Goal: Task Accomplishment & Management: Use online tool/utility

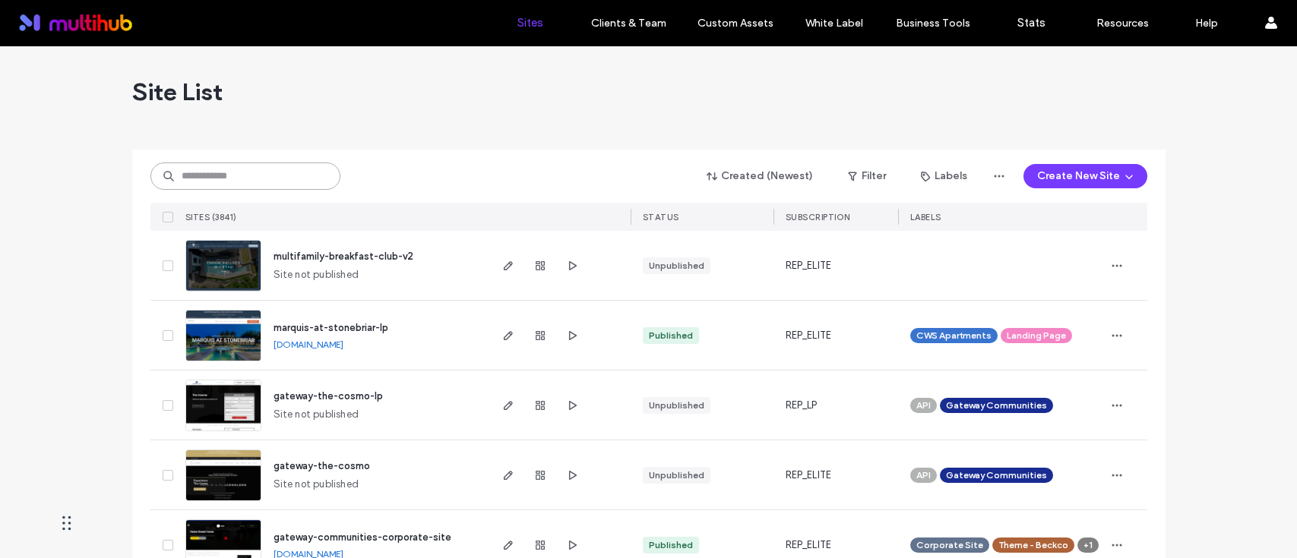
click at [287, 180] on input at bounding box center [245, 176] width 190 height 27
type input "********"
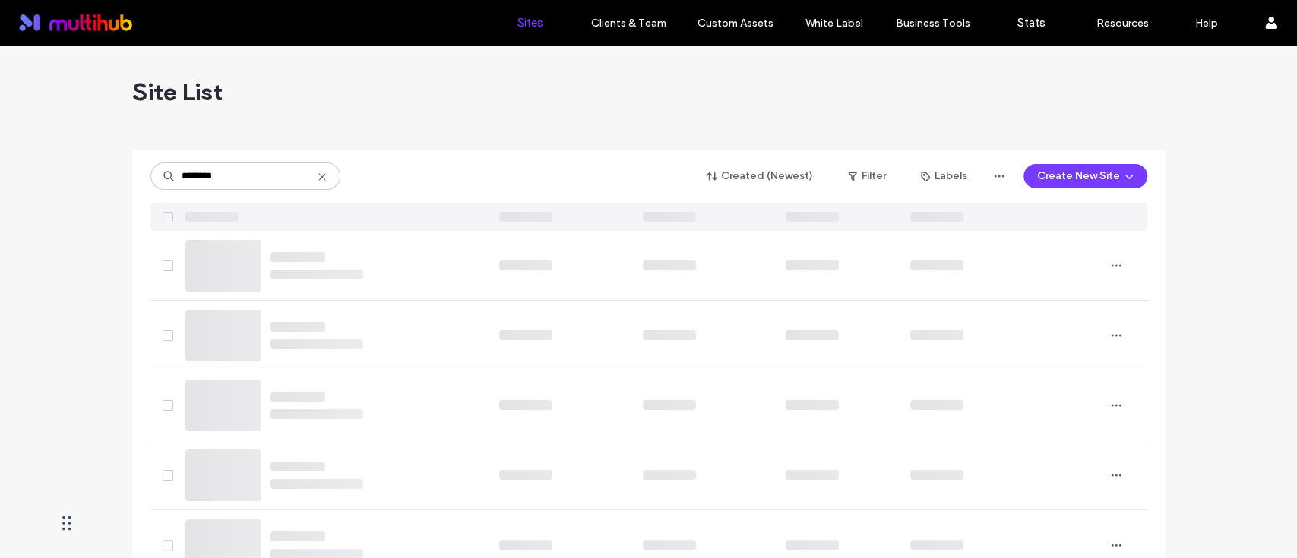
click at [380, 131] on div "Site List" at bounding box center [648, 91] width 1033 height 91
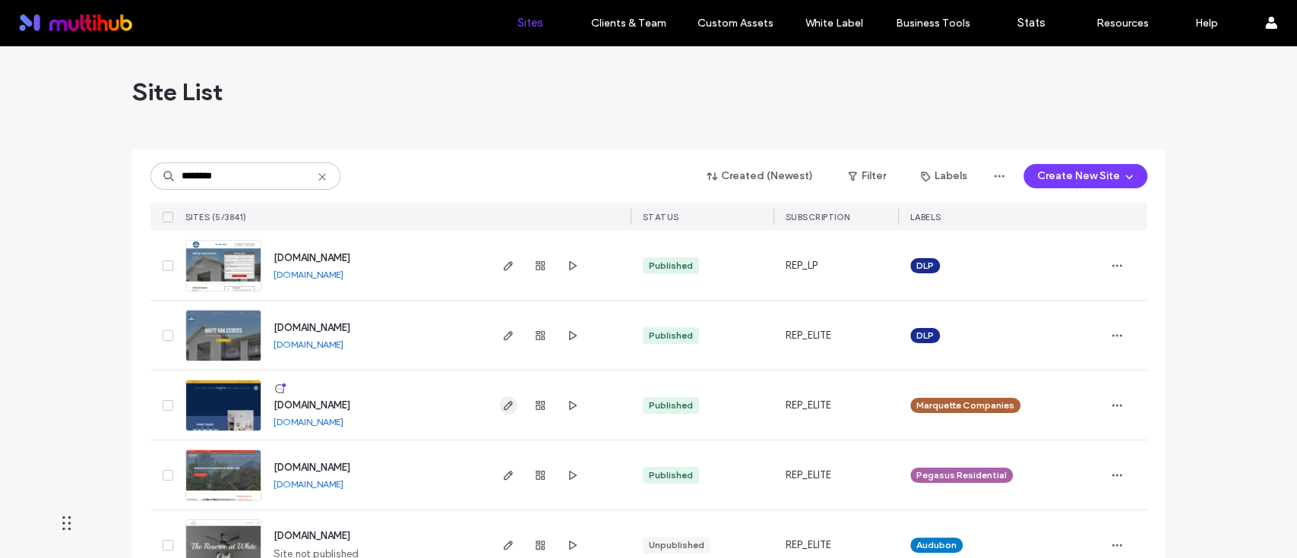
click at [503, 404] on use "button" at bounding box center [507, 405] width 9 height 9
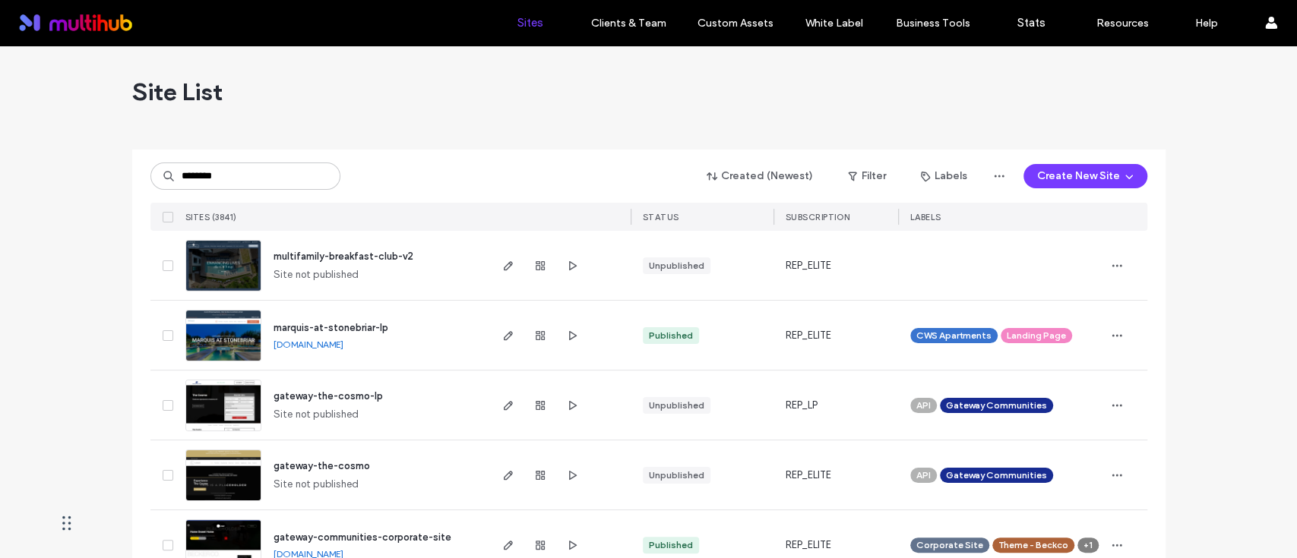
type input "********"
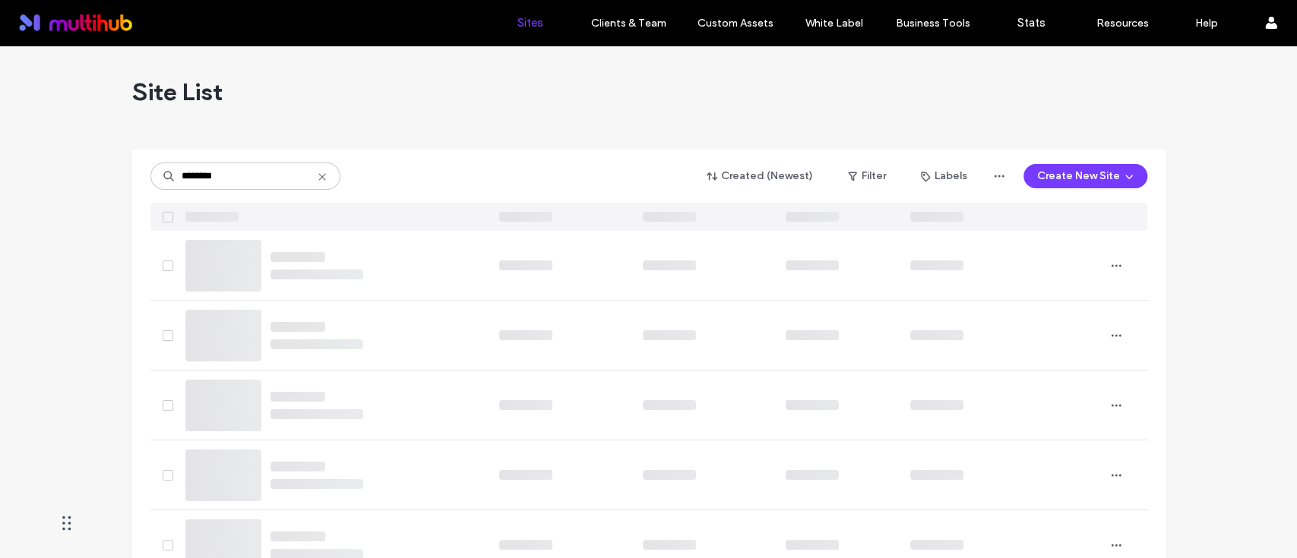
click at [365, 119] on div "Site List" at bounding box center [648, 91] width 1033 height 91
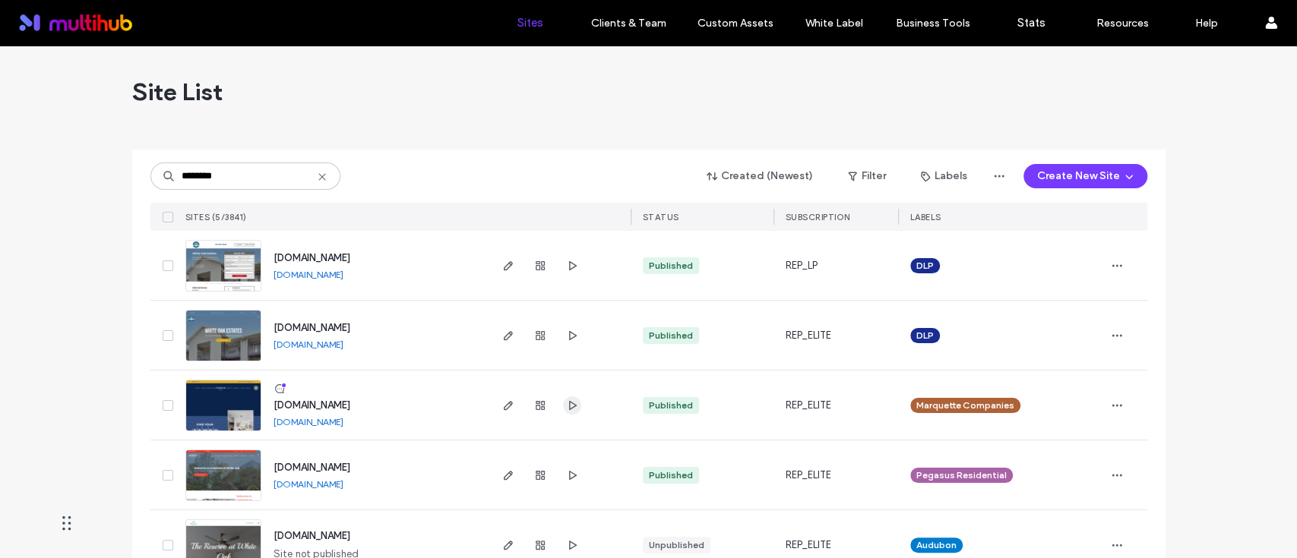
click at [566, 403] on icon "button" at bounding box center [572, 406] width 12 height 12
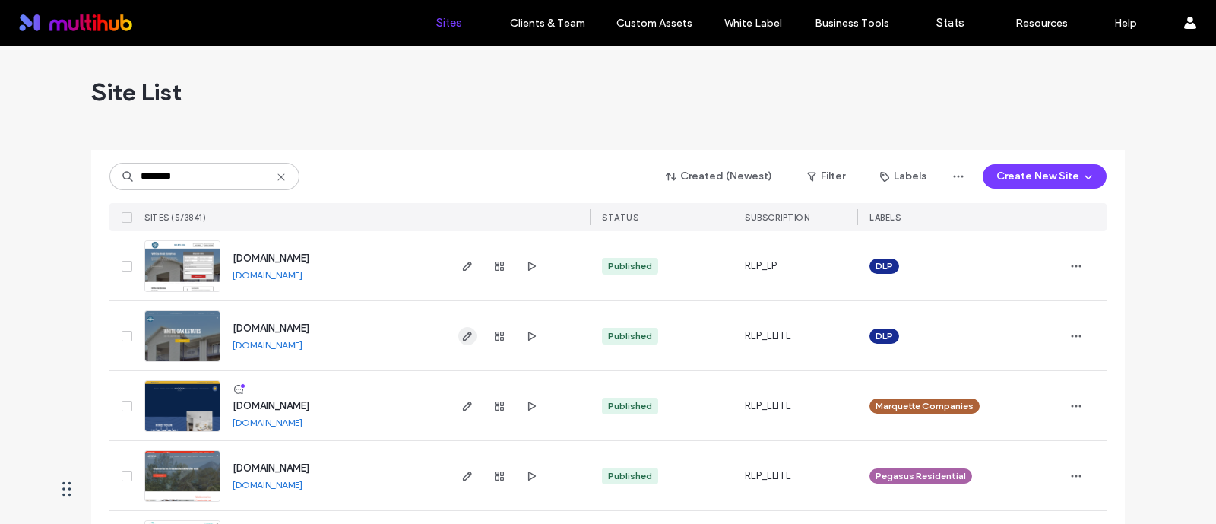
click at [460, 328] on span "button" at bounding box center [467, 336] width 18 height 18
click at [461, 403] on icon "button" at bounding box center [467, 406] width 12 height 12
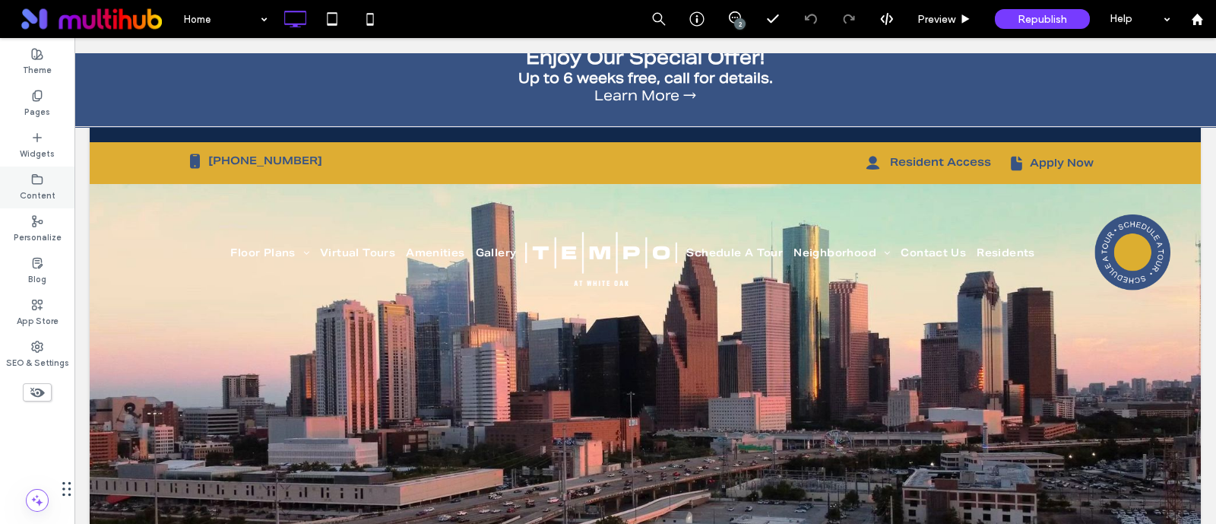
click at [34, 192] on label "Content" at bounding box center [38, 193] width 36 height 17
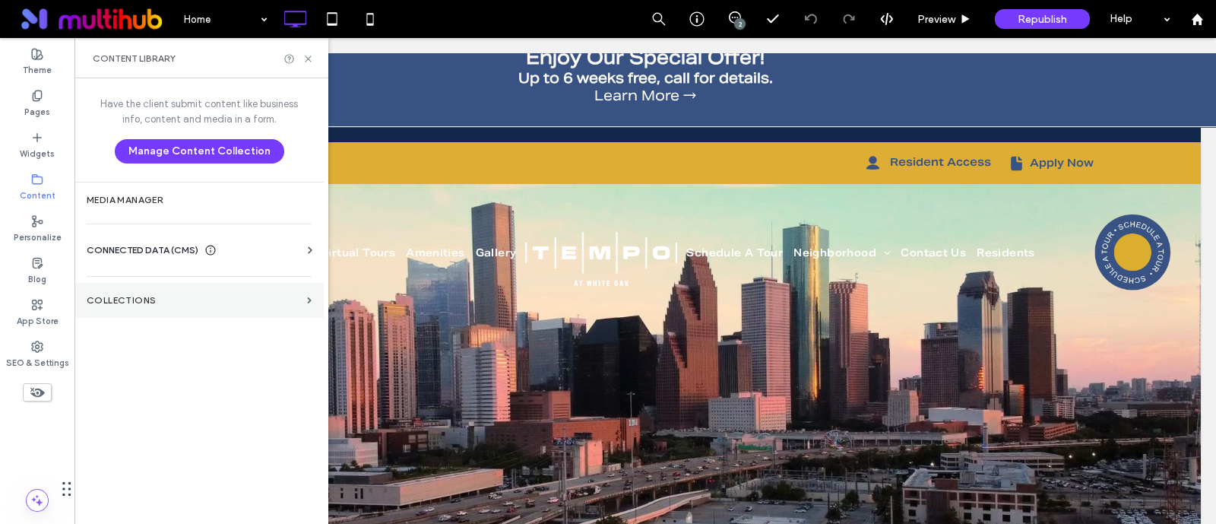
click at [147, 302] on label "Collections" at bounding box center [194, 300] width 214 height 11
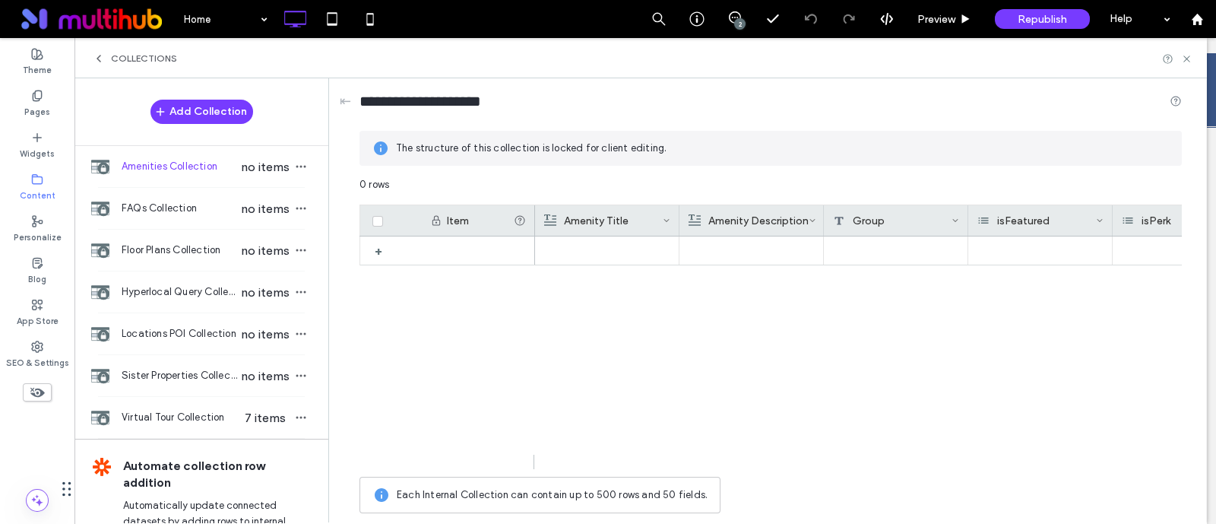
click at [192, 166] on span "Amenities Collection" at bounding box center [180, 166] width 117 height 15
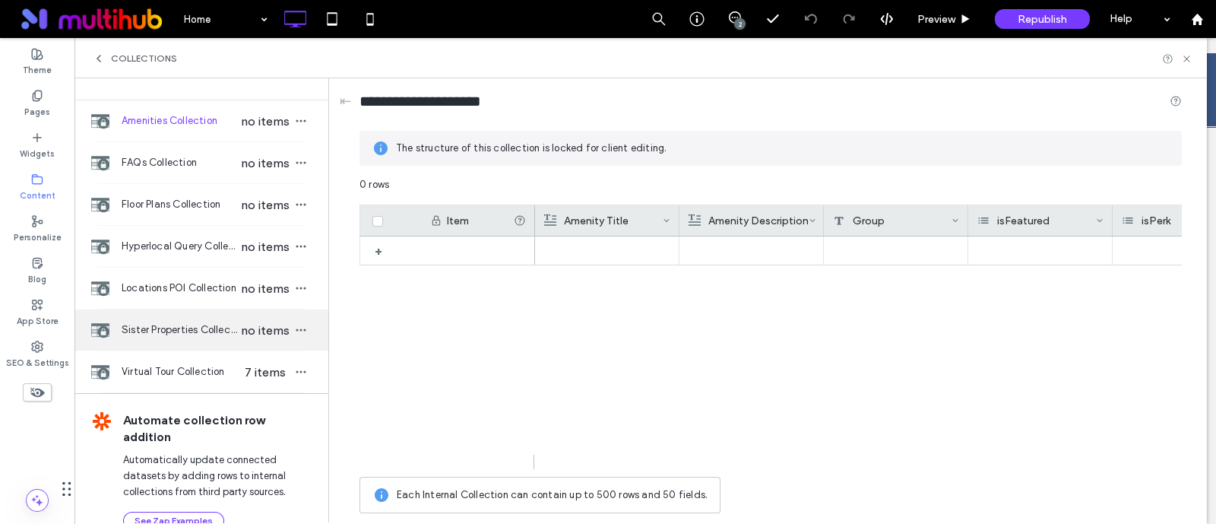
scroll to position [71, 0]
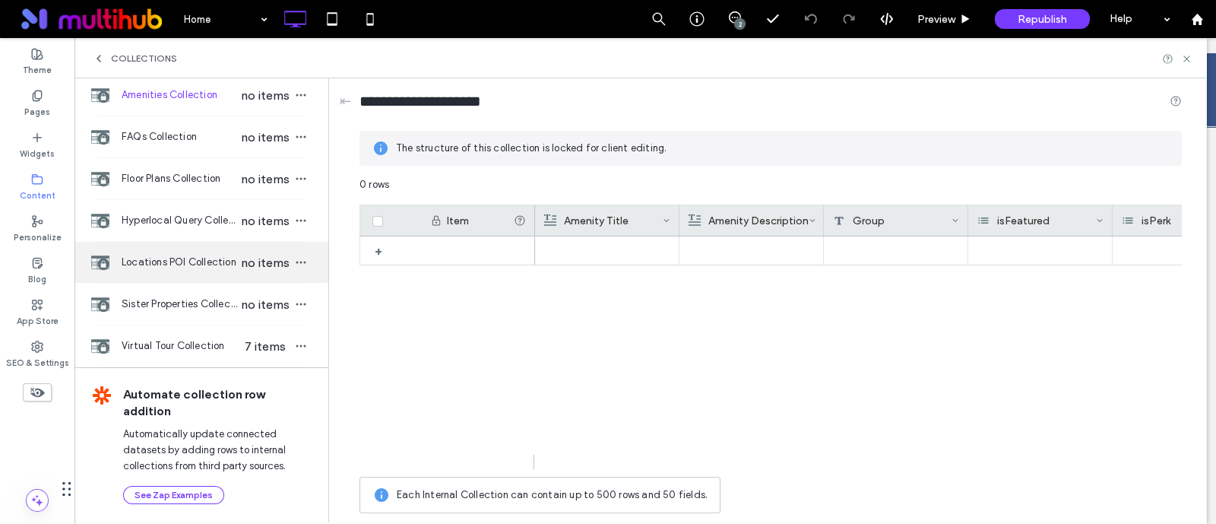
click at [189, 256] on span "Locations POI Collection" at bounding box center [180, 262] width 117 height 15
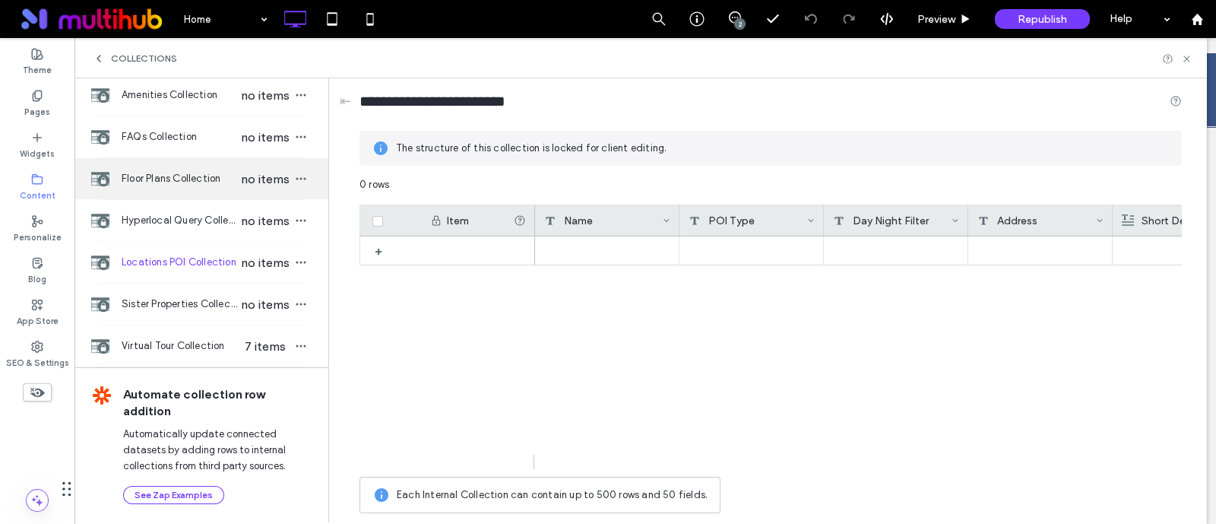
click at [214, 180] on span "Floor Plans Collection" at bounding box center [180, 178] width 117 height 15
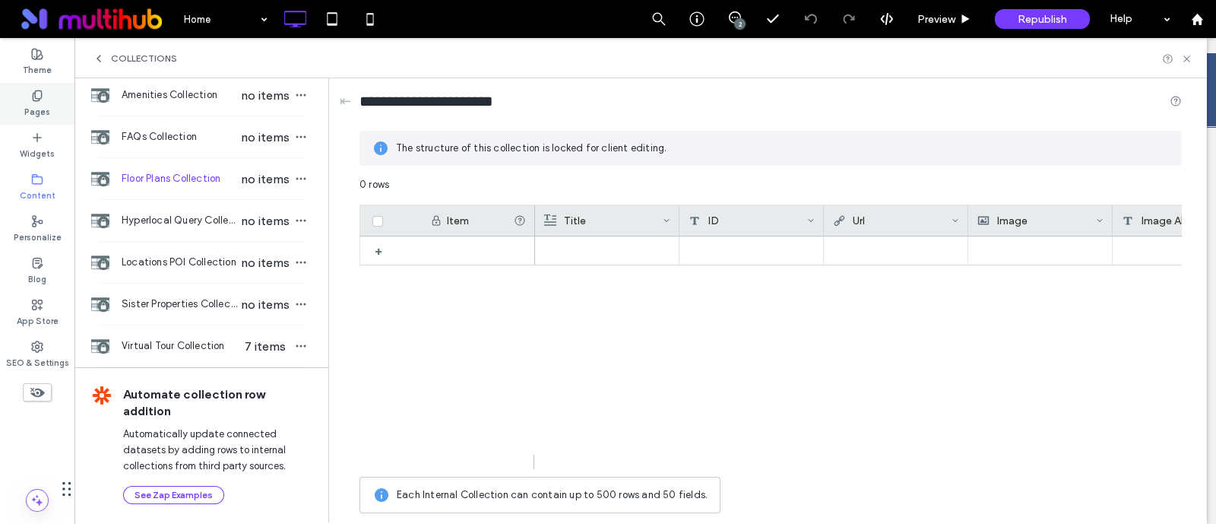
click at [43, 108] on label "Pages" at bounding box center [37, 110] width 26 height 17
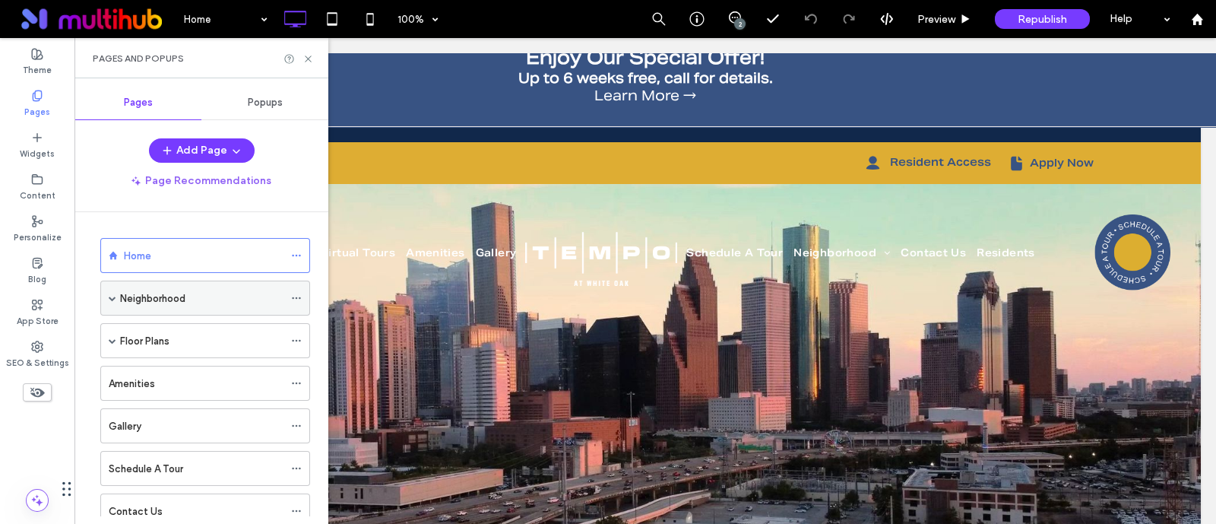
click at [135, 305] on div "Neighborhood" at bounding box center [201, 297] width 163 height 33
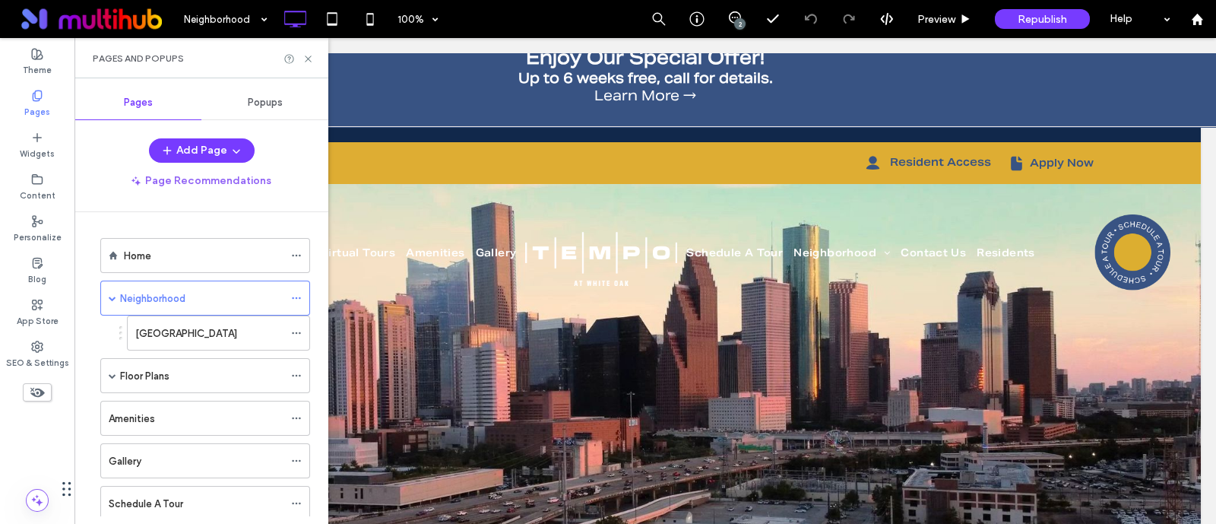
click at [137, 377] on div at bounding box center [608, 262] width 1216 height 524
click at [136, 383] on div at bounding box center [608, 262] width 1216 height 524
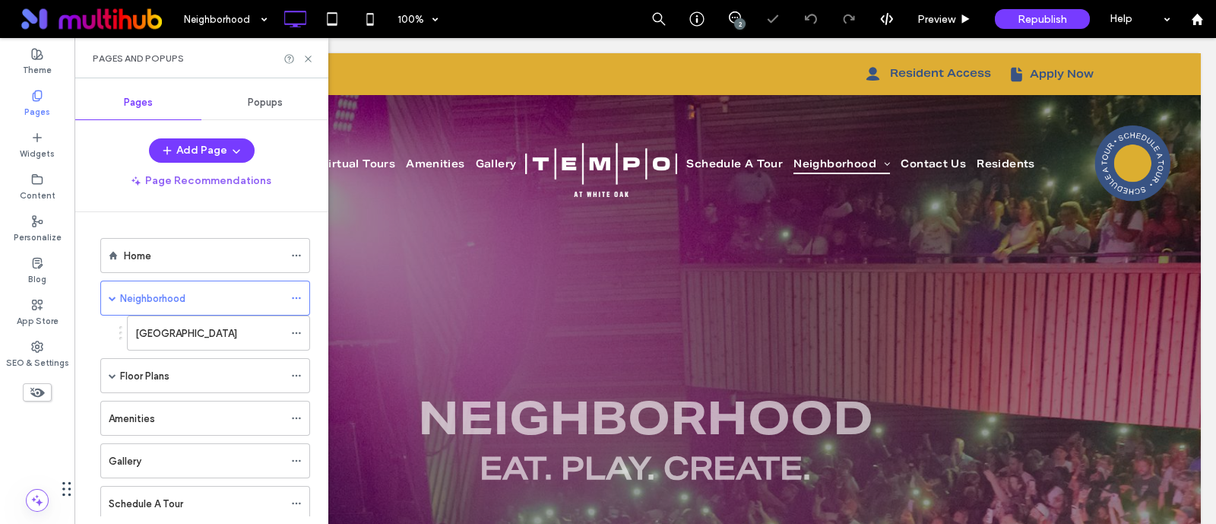
click at [308, 47] on div "Pages and Popups" at bounding box center [201, 58] width 254 height 40
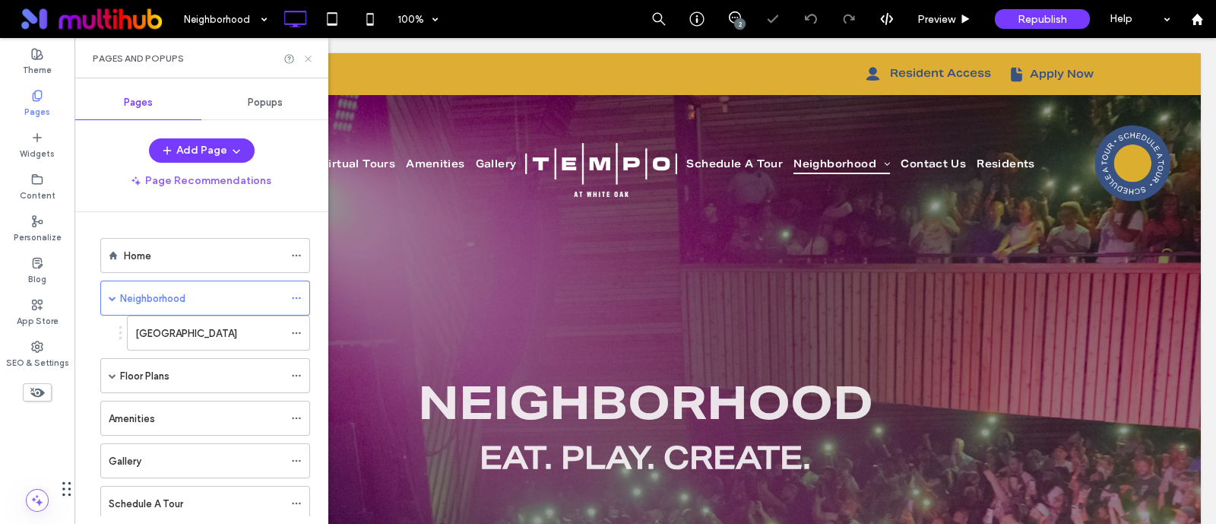
click at [308, 56] on icon at bounding box center [307, 58] width 11 height 11
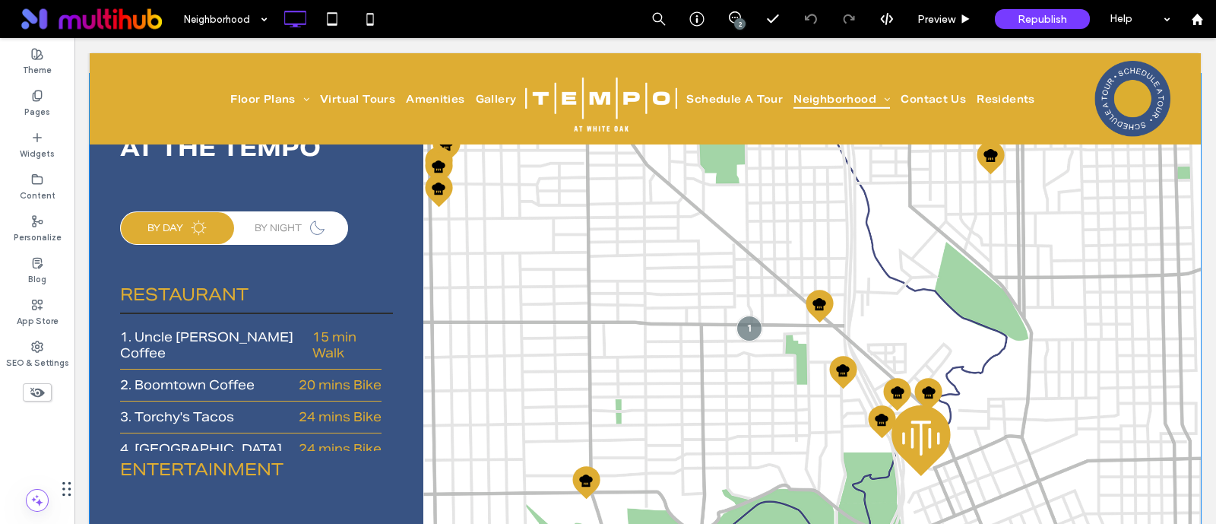
scroll to position [3609, 0]
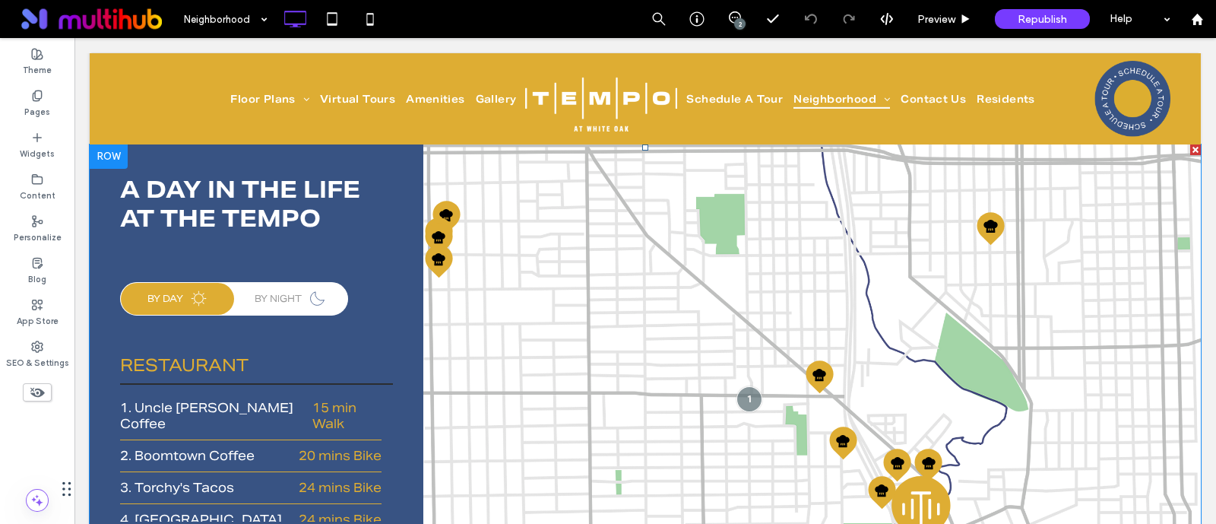
click at [246, 355] on span at bounding box center [645, 419] width 1111 height 550
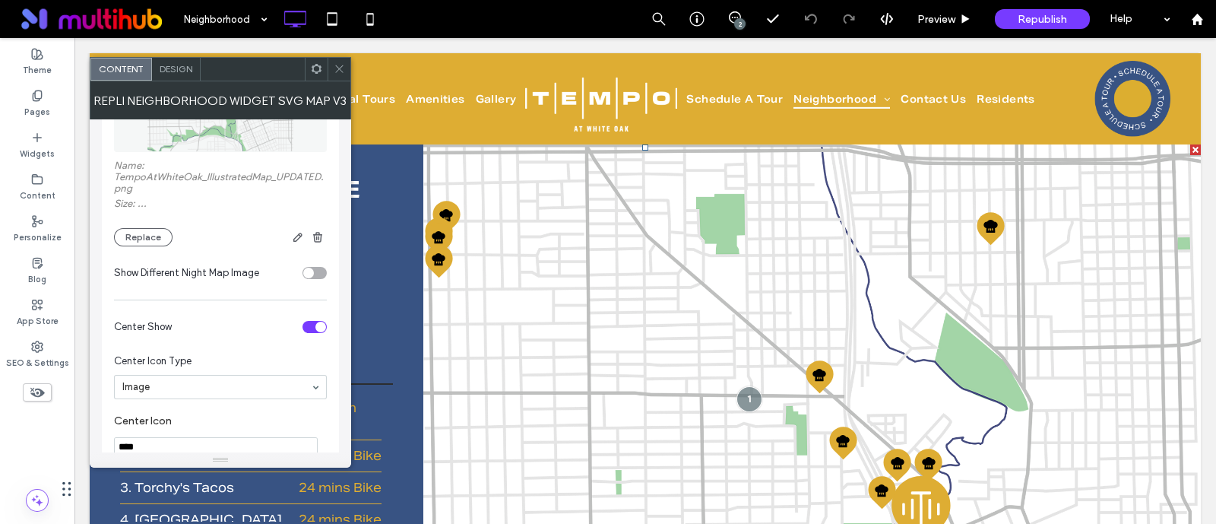
scroll to position [1234, 0]
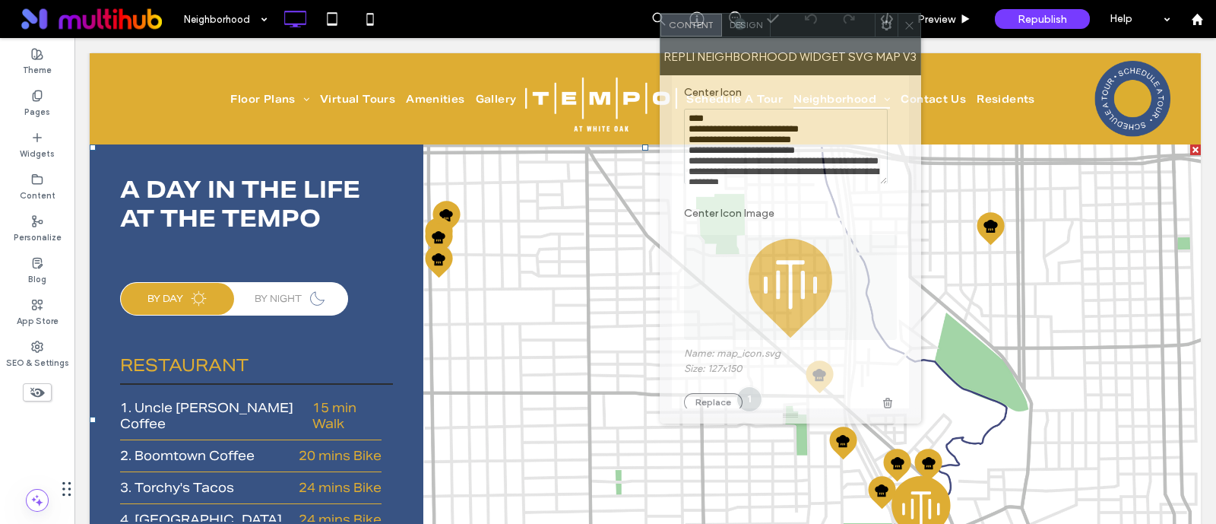
drag, startPoint x: 266, startPoint y: 78, endPoint x: 836, endPoint y: 35, distance: 571.5
click at [836, 35] on div at bounding box center [822, 25] width 104 height 23
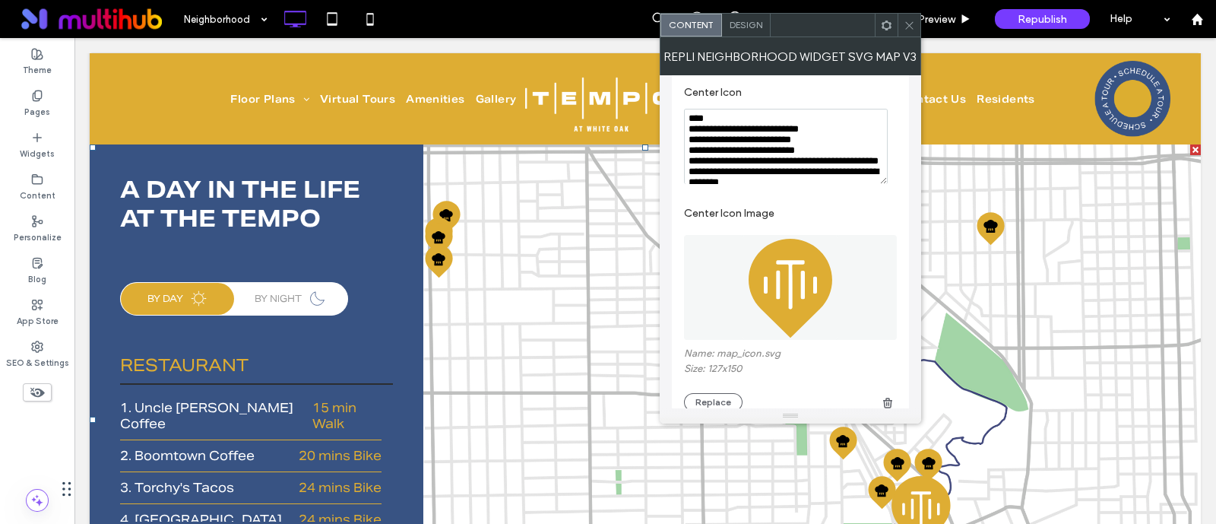
click at [294, 289] on label "BY NIGHT" at bounding box center [291, 299] width 72 height 20
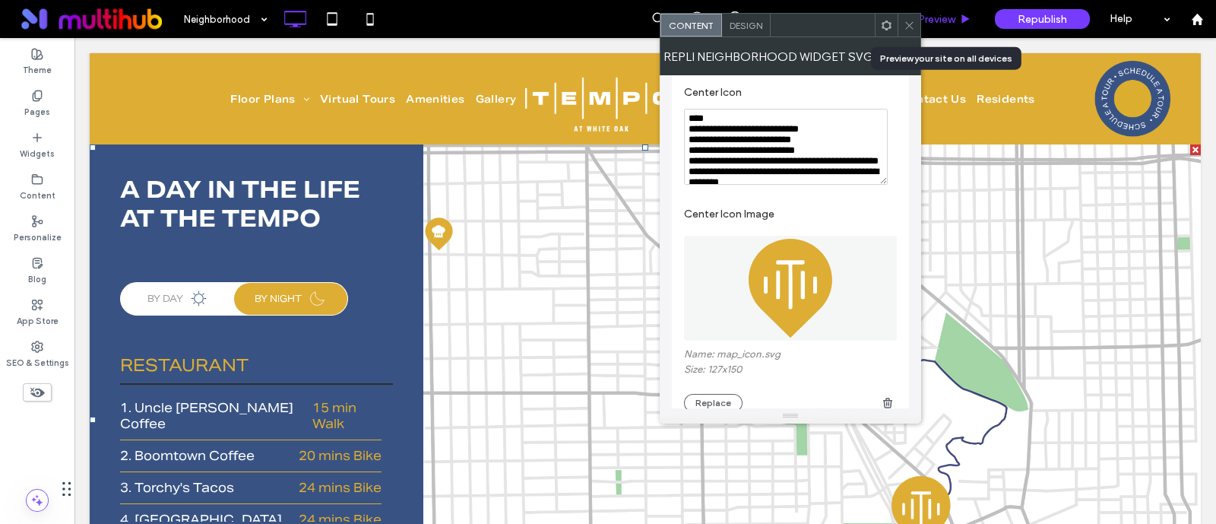
click at [957, 21] on div "Preview" at bounding box center [944, 19] width 77 height 13
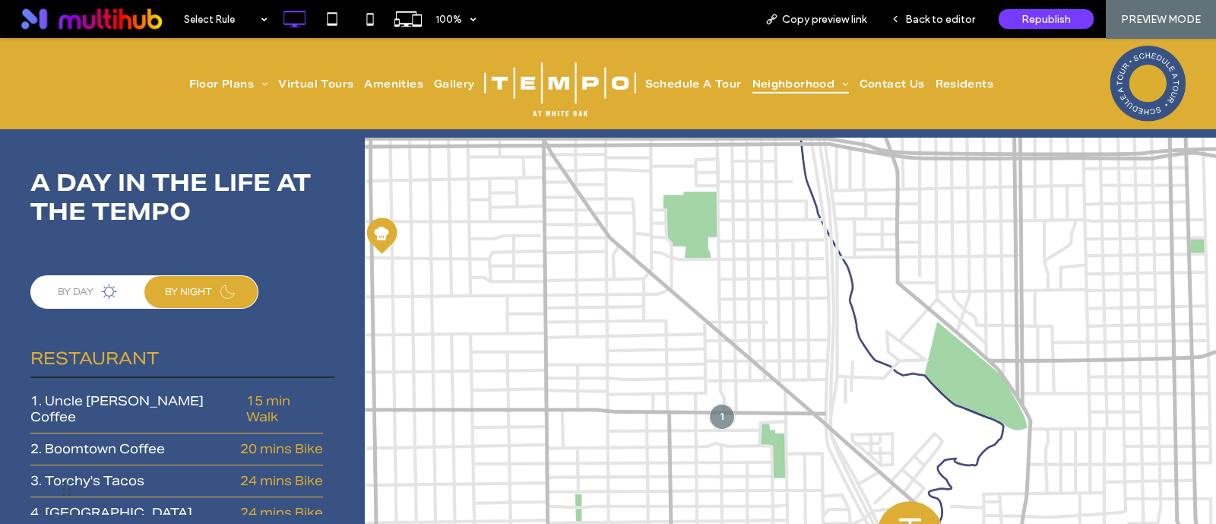
scroll to position [3624, 0]
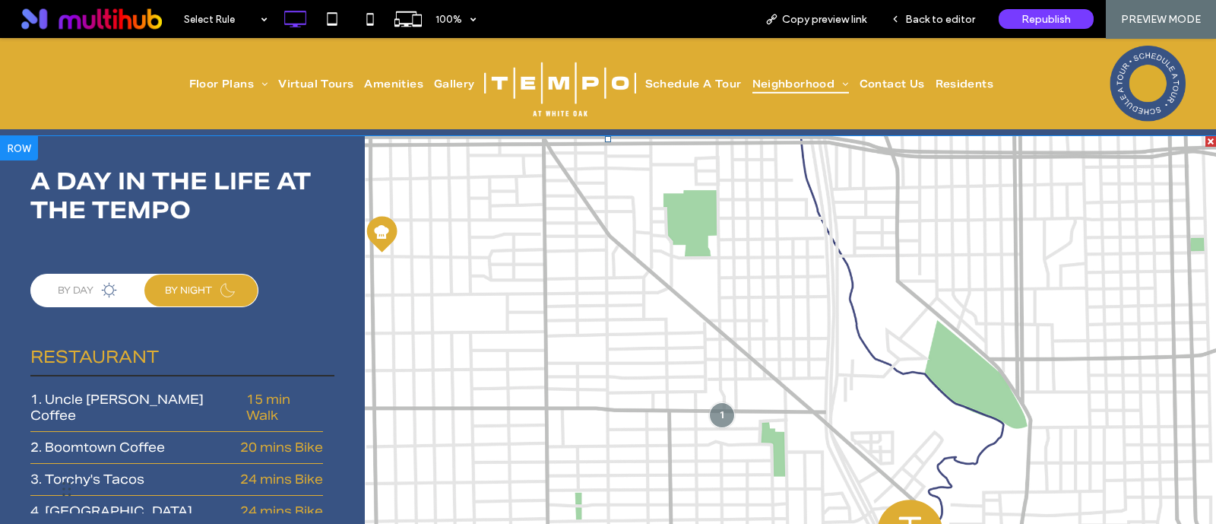
click at [193, 222] on span at bounding box center [608, 437] width 1216 height 603
click at [106, 216] on span at bounding box center [608, 437] width 1216 height 603
click at [80, 222] on span at bounding box center [608, 437] width 1216 height 603
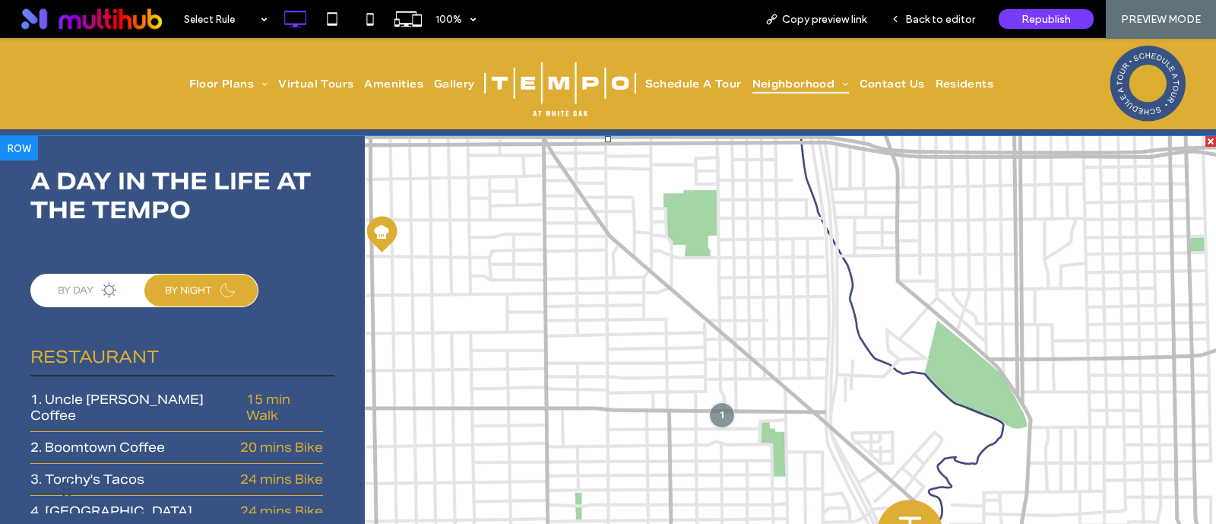
click at [224, 220] on span at bounding box center [608, 437] width 1216 height 603
click at [957, 24] on span "Back to editor" at bounding box center [940, 19] width 70 height 13
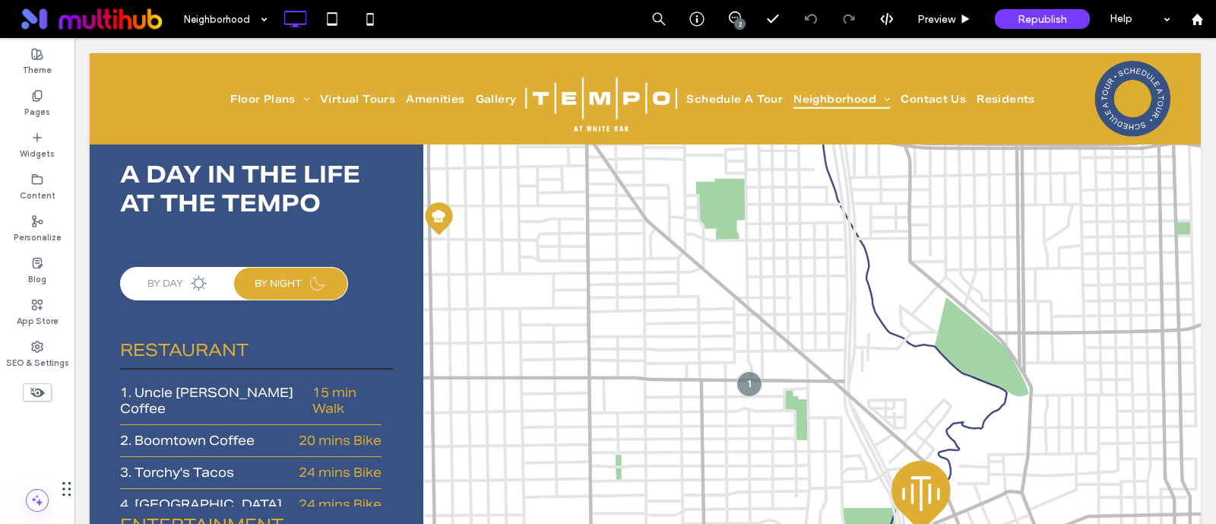
scroll to position [3609, 0]
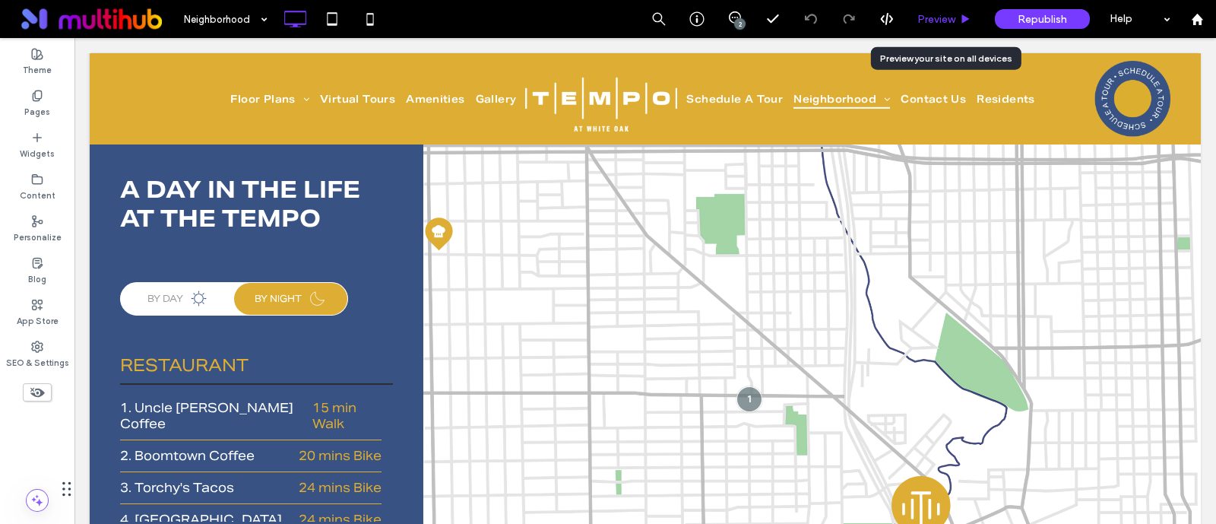
click at [950, 18] on span "Preview" at bounding box center [936, 19] width 38 height 13
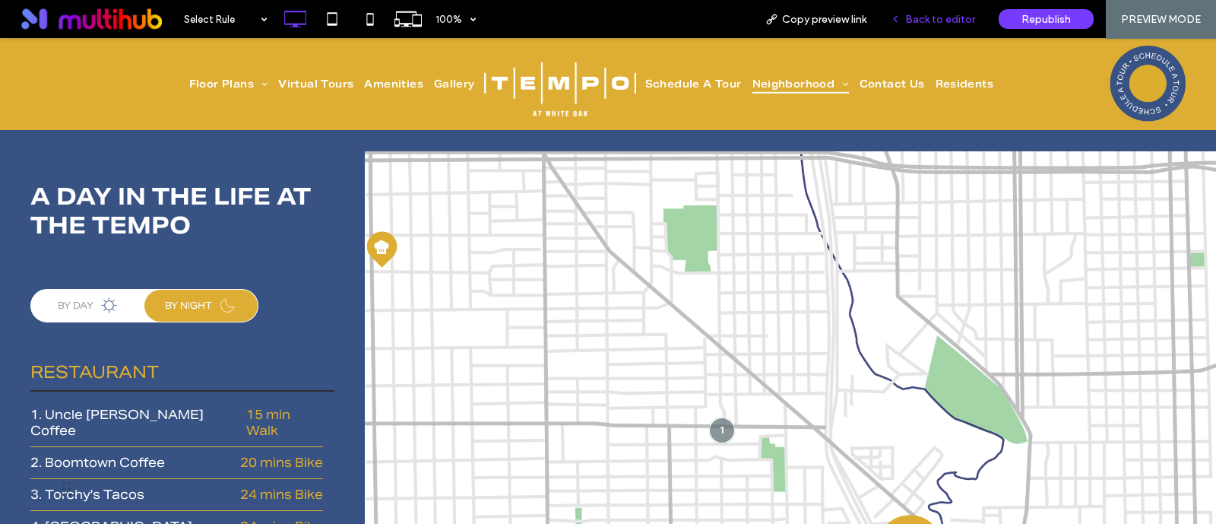
scroll to position [3624, 0]
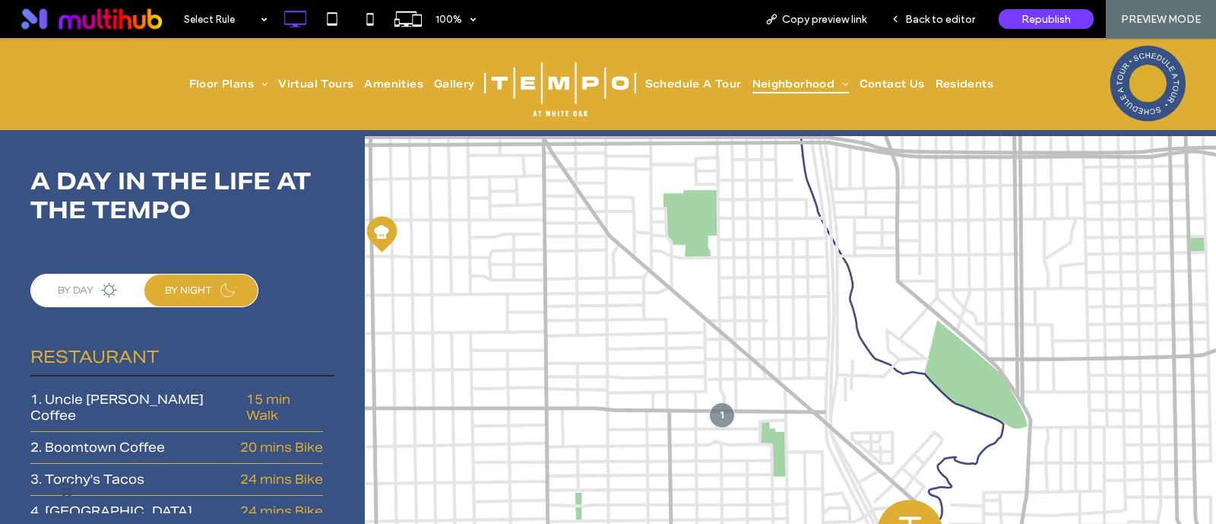
click at [90, 280] on label "BY DAY" at bounding box center [88, 290] width 61 height 20
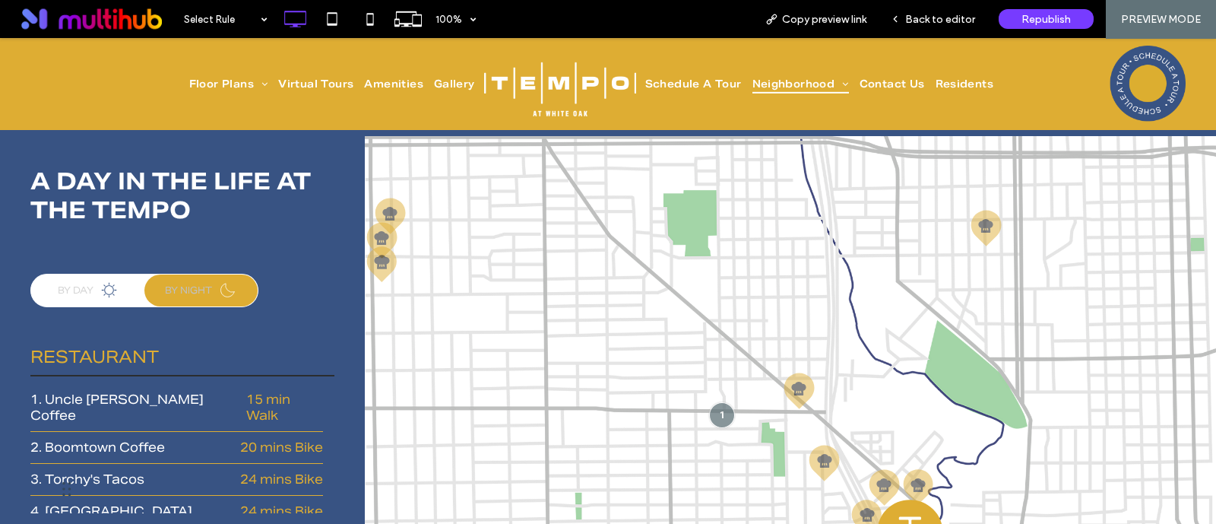
click at [106, 280] on icon at bounding box center [109, 289] width 19 height 19
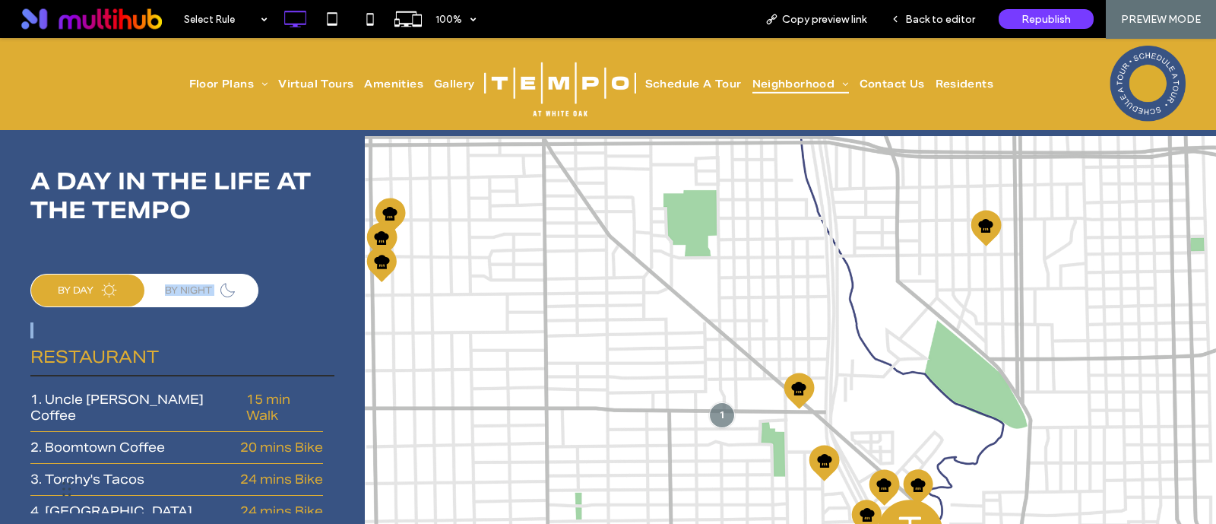
click at [106, 280] on icon at bounding box center [109, 289] width 19 height 19
click at [198, 280] on label "BY NIGHT" at bounding box center [201, 290] width 72 height 20
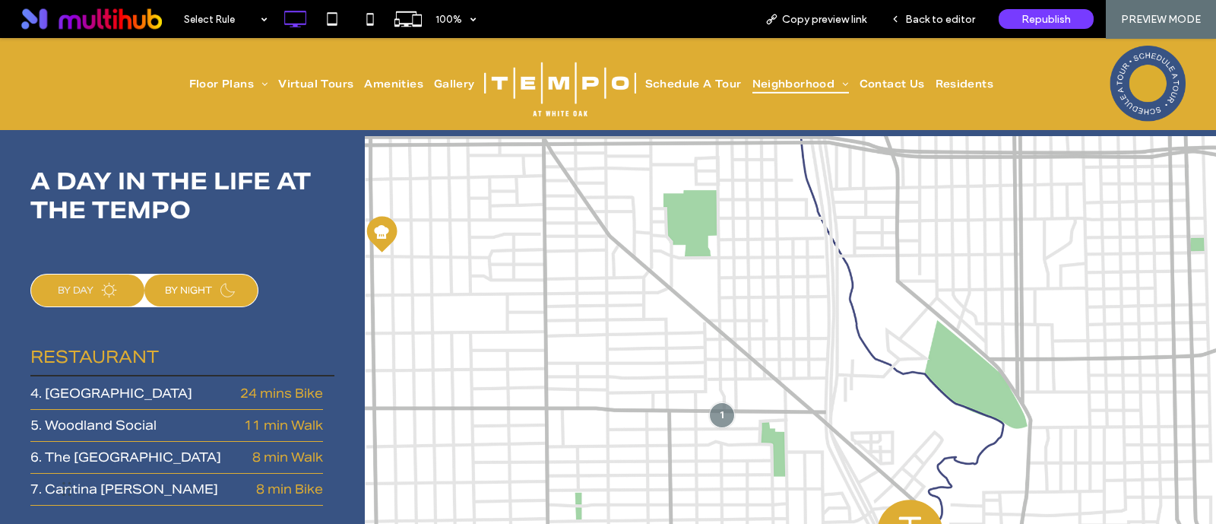
scroll to position [0, 0]
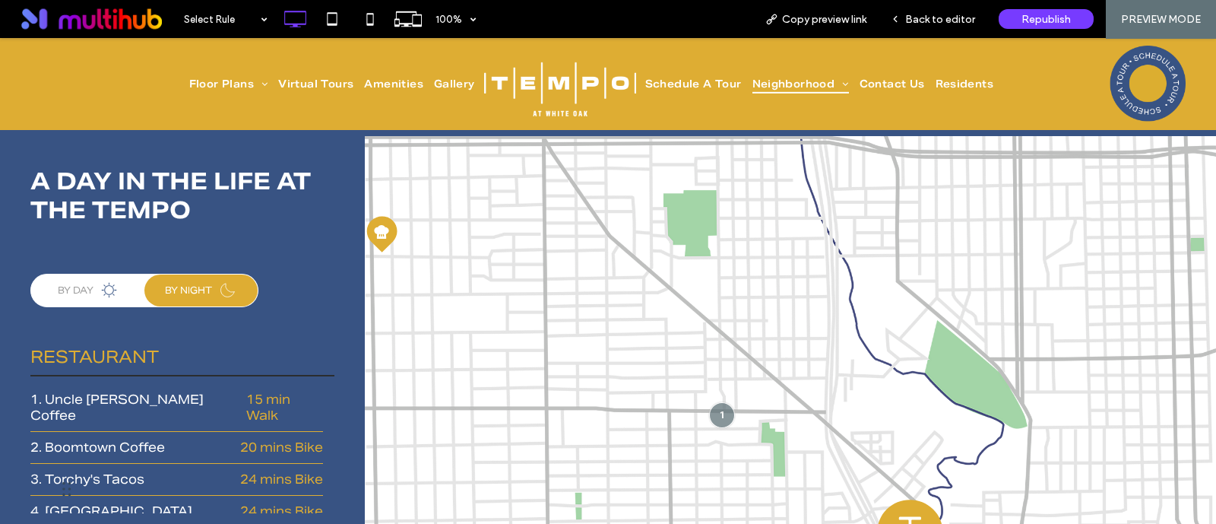
click at [277, 234] on div "A DAY IN THE LIFE AT THE TEMPO BY DAY BY NIGHT Restaurant 1. Uncle Bean's Coffe…" at bounding box center [182, 437] width 365 height 603
click at [961, 17] on span "Back to editor" at bounding box center [940, 19] width 70 height 13
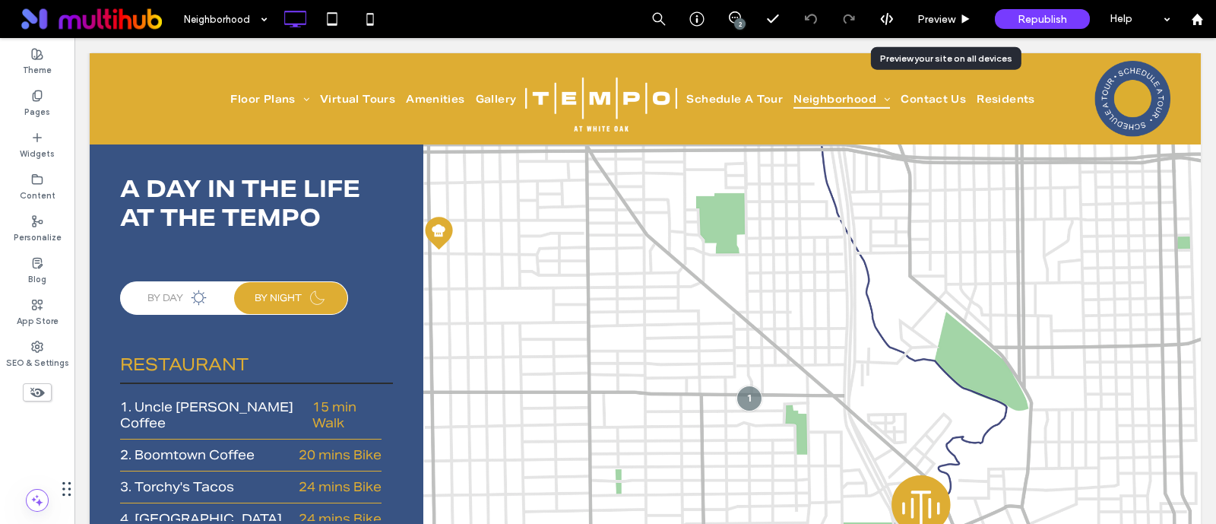
scroll to position [3609, 0]
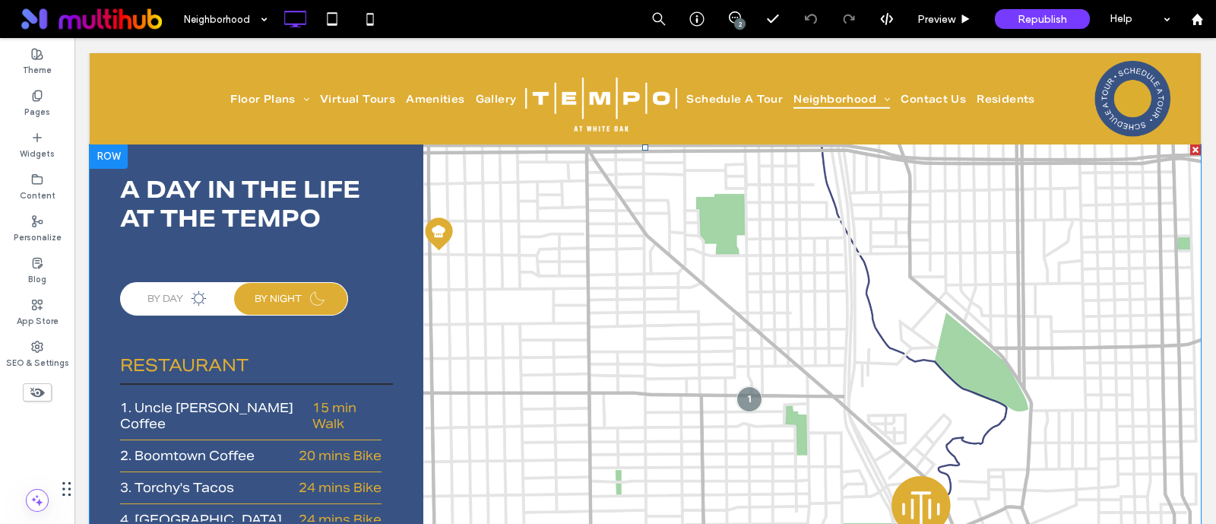
click at [258, 370] on span at bounding box center [645, 419] width 1111 height 550
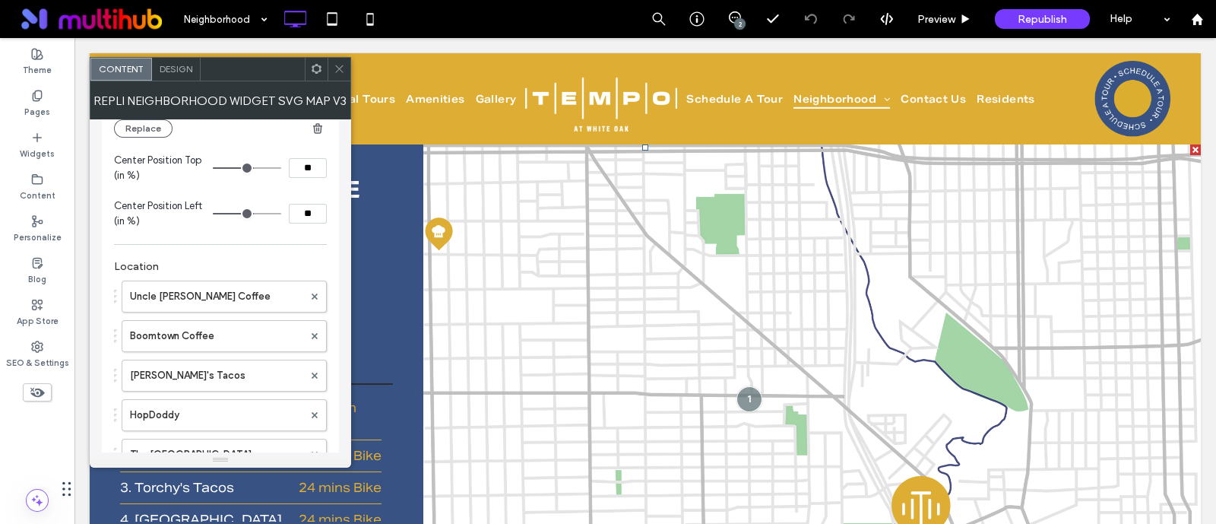
scroll to position [1710, 0]
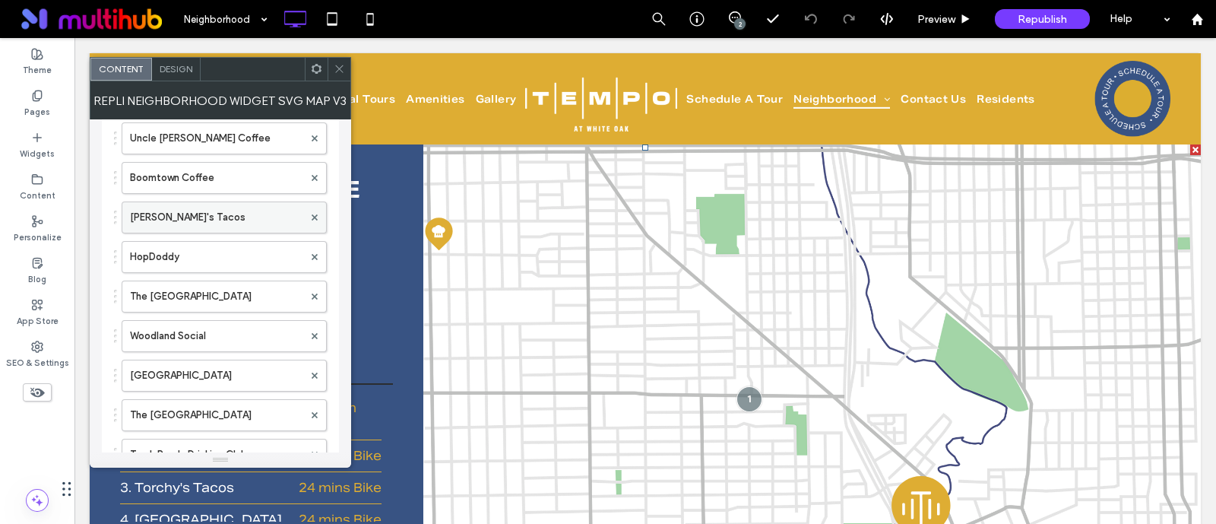
click at [218, 223] on label "Torchy's Tacos" at bounding box center [216, 217] width 173 height 30
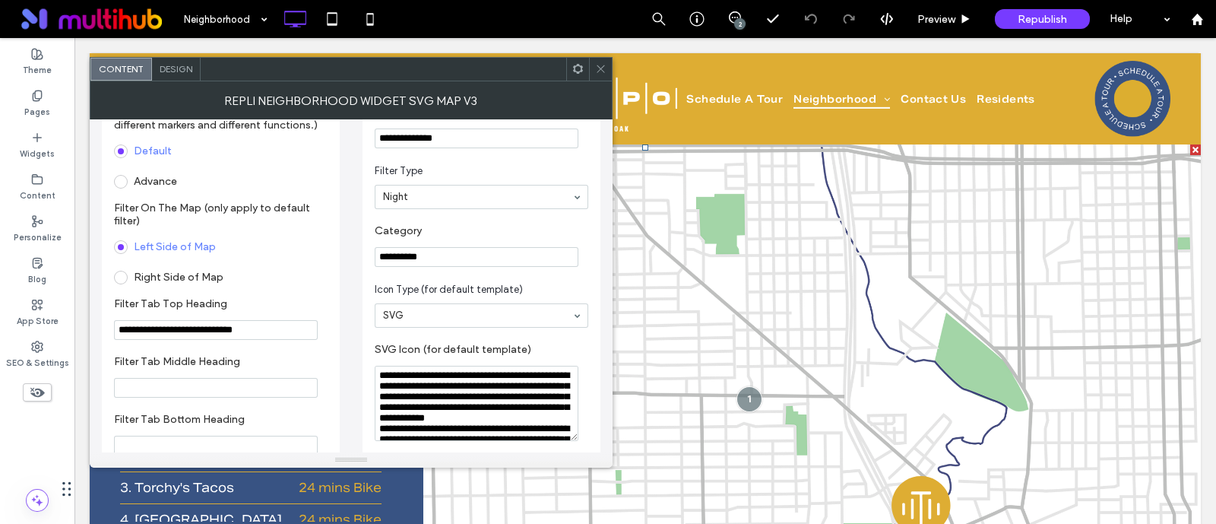
scroll to position [0, 0]
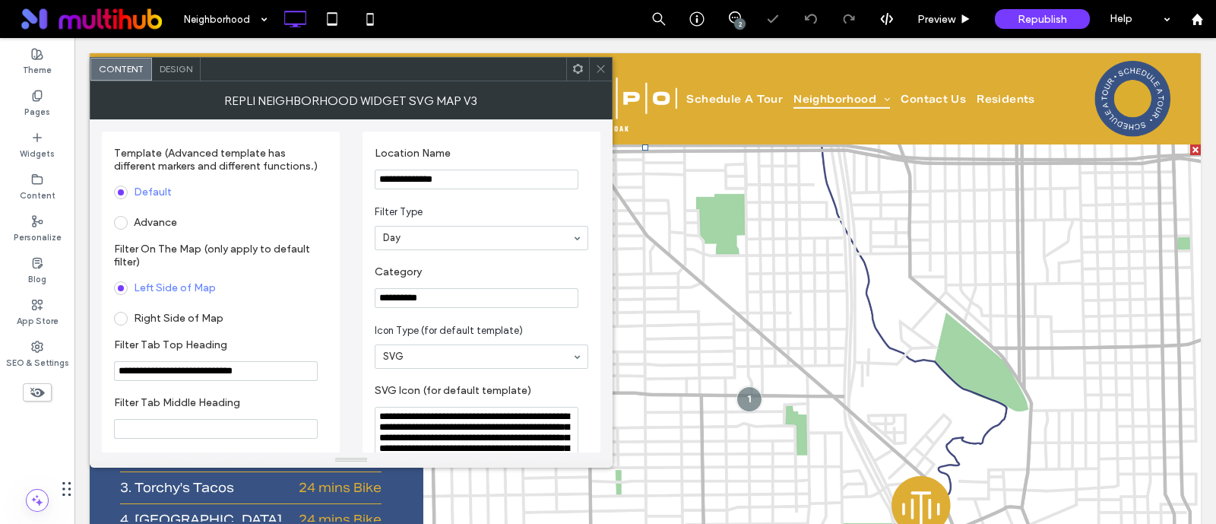
click at [597, 66] on icon at bounding box center [600, 68] width 11 height 11
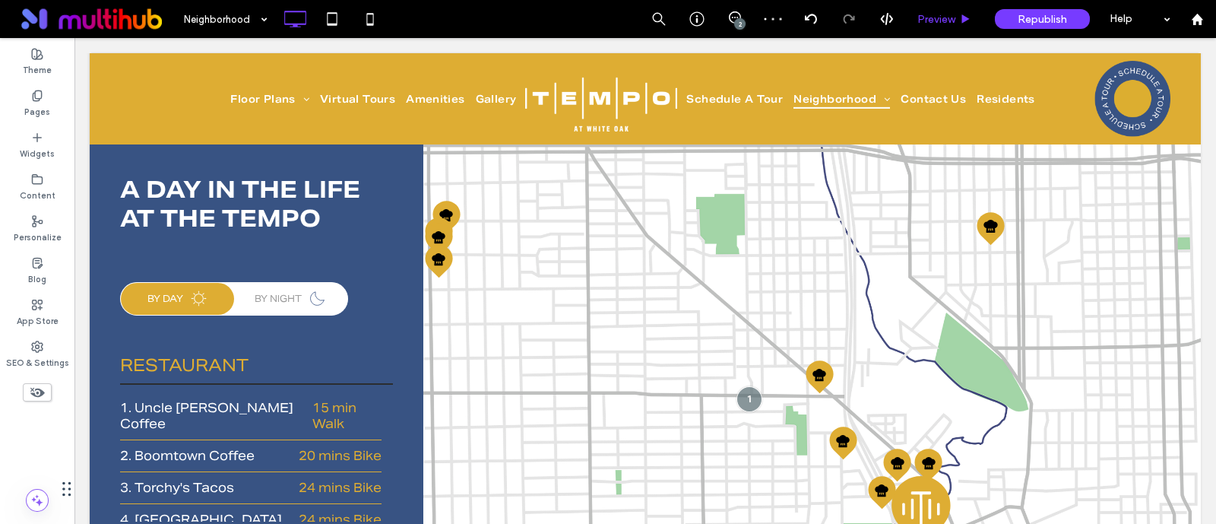
click at [946, 5] on div "Preview" at bounding box center [945, 19] width 78 height 38
click at [946, 13] on span "Preview" at bounding box center [936, 19] width 38 height 13
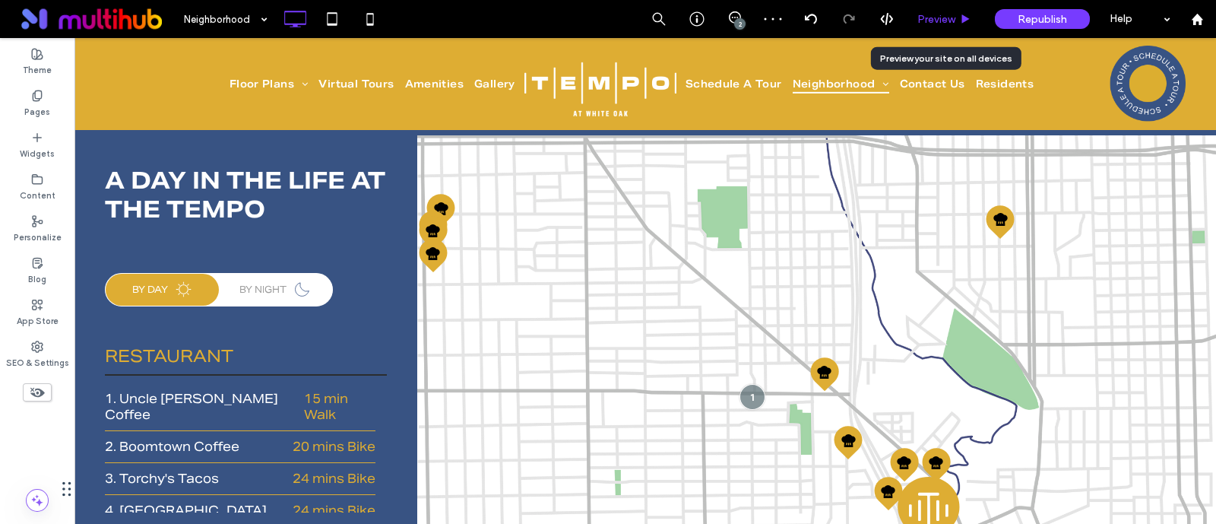
scroll to position [3624, 0]
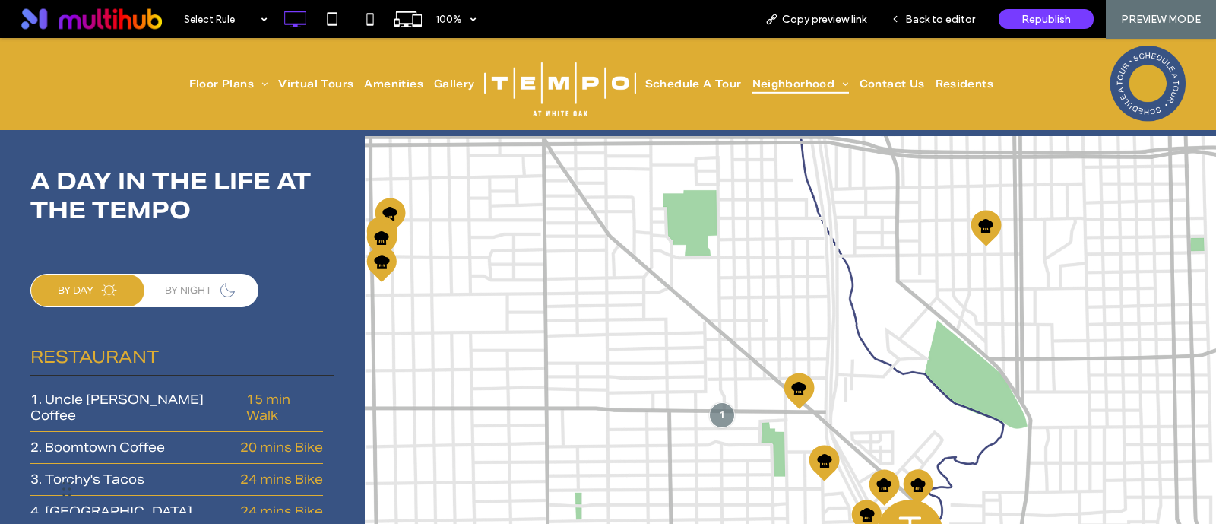
click at [188, 280] on label "BY NIGHT" at bounding box center [201, 290] width 72 height 20
click at [158, 274] on div "BY NIGHT" at bounding box center [200, 290] width 113 height 32
click at [166, 280] on label "BY NIGHT" at bounding box center [201, 290] width 72 height 20
click at [122, 274] on div "BY DAY" at bounding box center [87, 290] width 113 height 32
click at [1057, 11] on div "Republish" at bounding box center [1045, 19] width 95 height 20
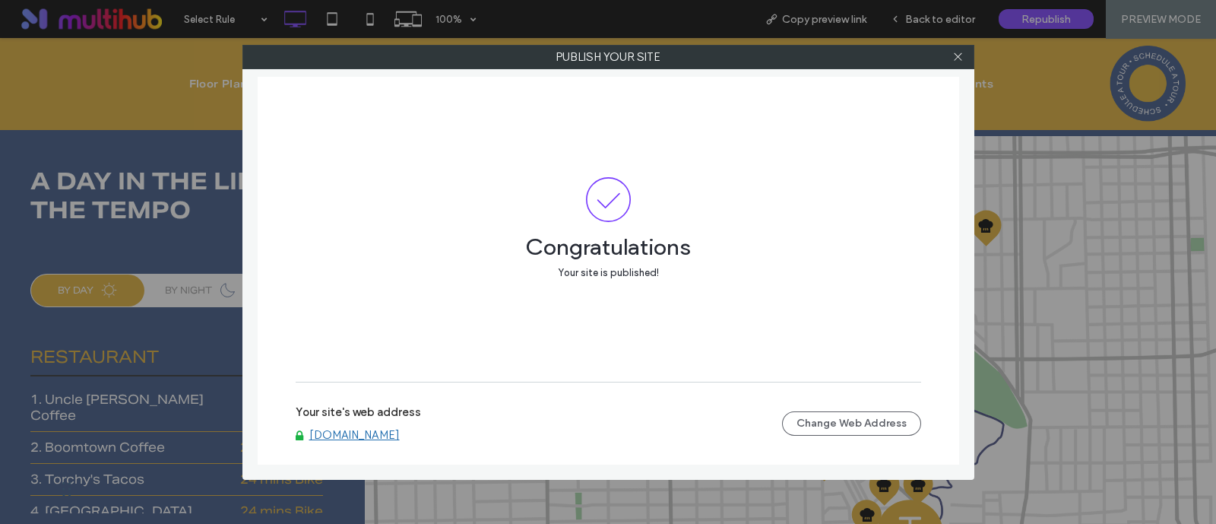
click at [400, 434] on link "[DOMAIN_NAME]" at bounding box center [354, 435] width 90 height 14
click at [959, 59] on icon at bounding box center [957, 56] width 11 height 11
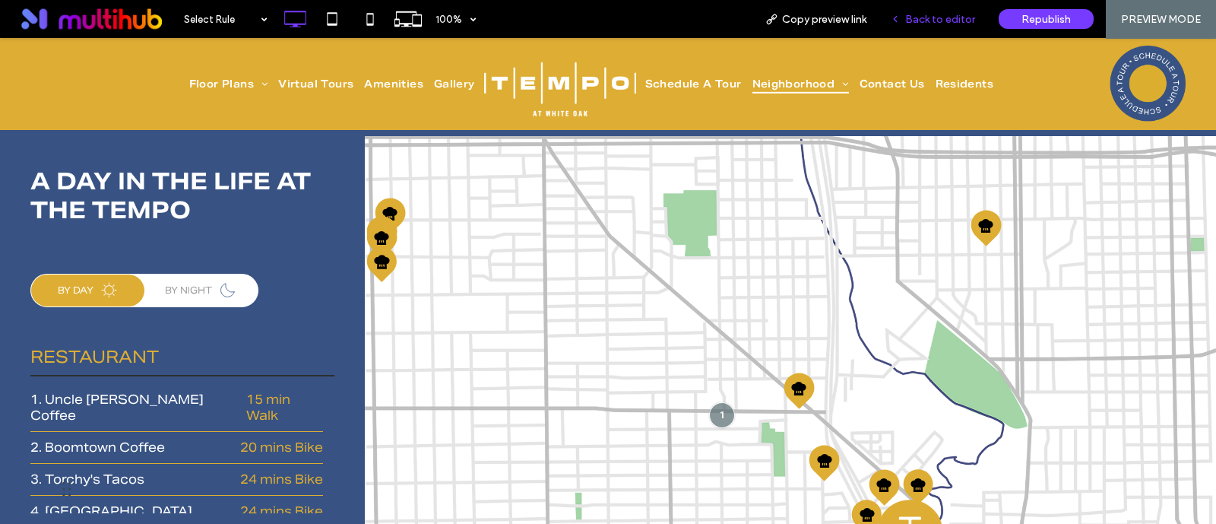
click at [944, 22] on span "Back to editor" at bounding box center [940, 19] width 70 height 13
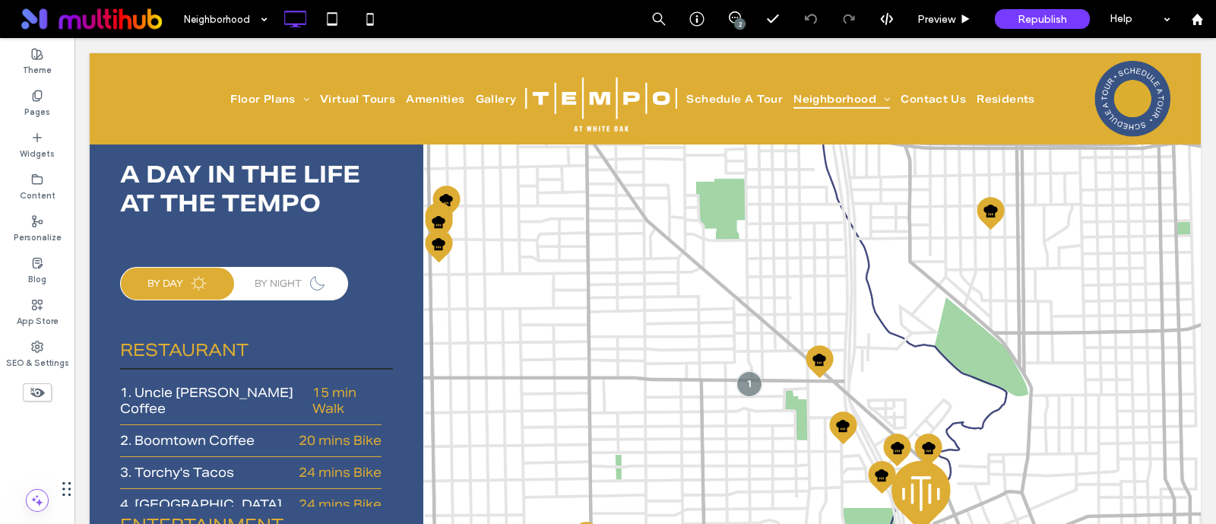
scroll to position [3609, 0]
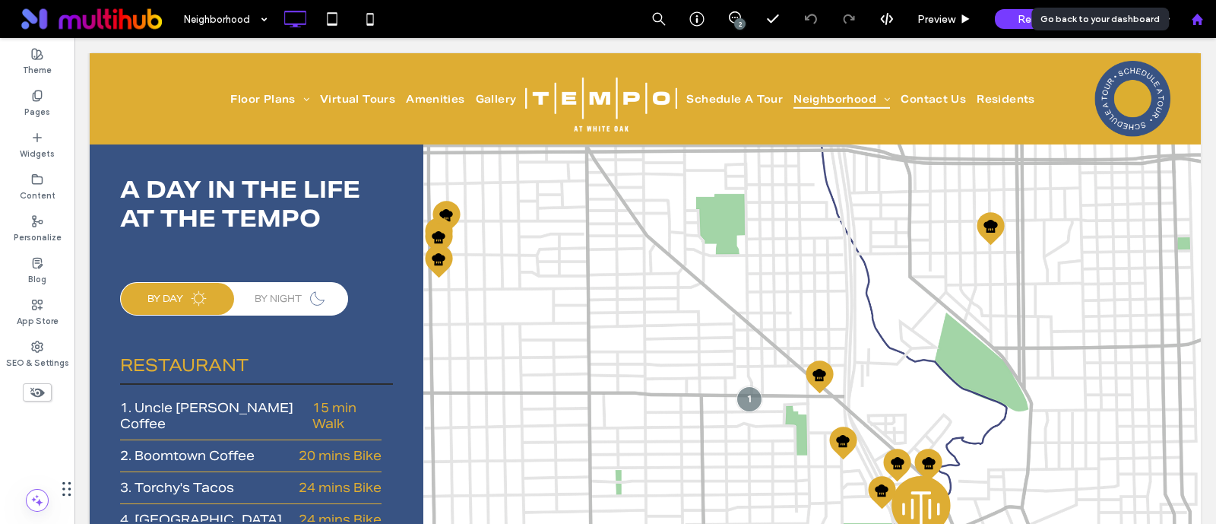
click at [1191, 19] on icon at bounding box center [1197, 19] width 13 height 13
